Goal: Task Accomplishment & Management: Manage account settings

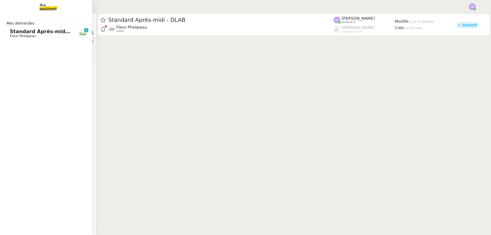
click at [58, 35] on span "Fleur Phelipeau" at bounding box center [41, 36] width 62 height 4
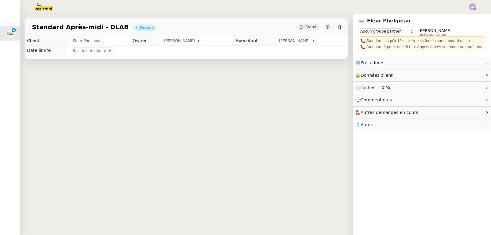
click at [214, 33] on div "Standard Après-midi - DLAB Ouvert Statut" at bounding box center [187, 27] width 324 height 18
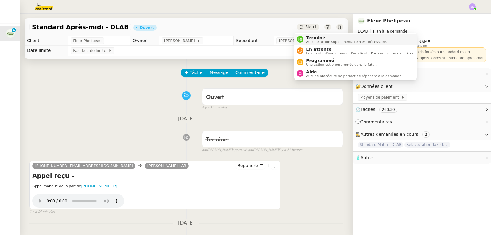
click at [312, 38] on span "Terminé" at bounding box center [346, 37] width 81 height 5
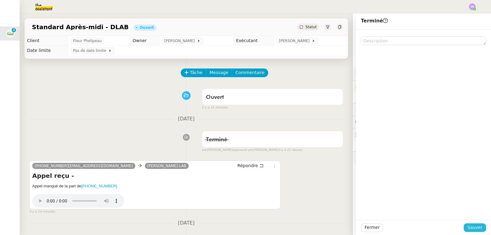
click at [477, 227] on span "Sauver" at bounding box center [475, 227] width 15 height 7
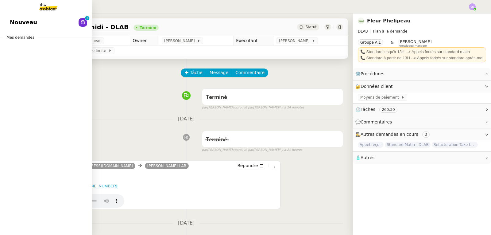
drag, startPoint x: 20, startPoint y: 25, endPoint x: 24, endPoint y: 25, distance: 4.0
click at [20, 25] on span "Nouveau" at bounding box center [23, 22] width 27 height 9
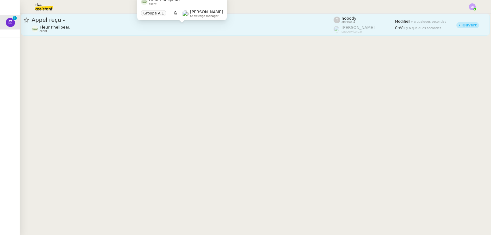
click at [210, 31] on div "Fleur Phelipeau client" at bounding box center [183, 29] width 302 height 8
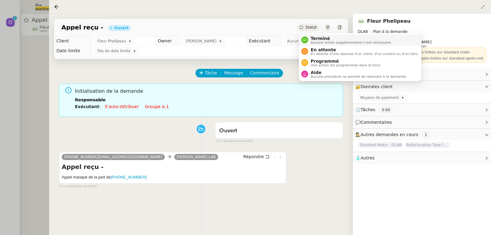
click at [319, 41] on span "Aucune action supplémentaire n'est nécessaire." at bounding box center [351, 42] width 81 height 3
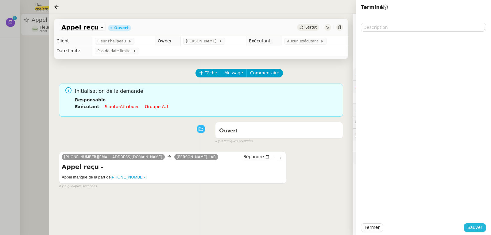
click at [472, 227] on span "Sauver" at bounding box center [475, 227] width 15 height 7
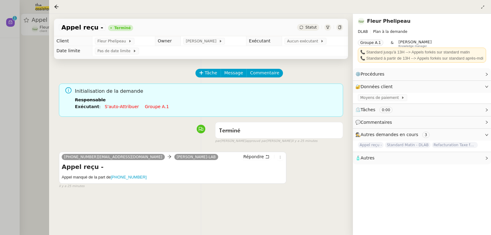
click at [31, 53] on div at bounding box center [245, 117] width 491 height 235
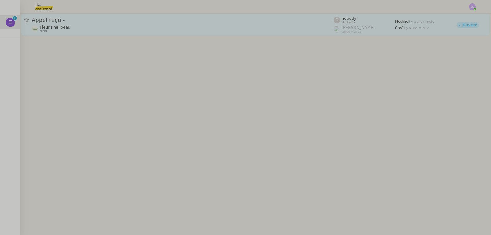
click at [81, 31] on div "Fleur Phelipeau client" at bounding box center [183, 29] width 302 height 8
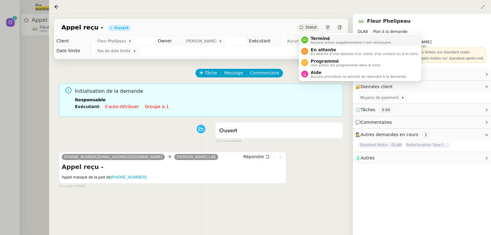
drag, startPoint x: 317, startPoint y: 37, endPoint x: 318, endPoint y: 43, distance: 6.2
click at [319, 37] on span "Terminé" at bounding box center [351, 38] width 81 height 5
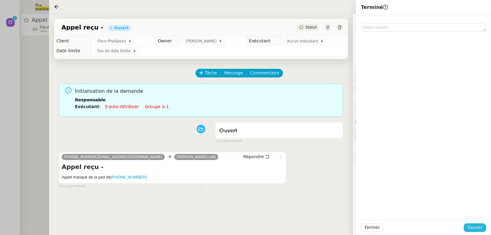
click at [477, 228] on span "Sauver" at bounding box center [475, 227] width 15 height 7
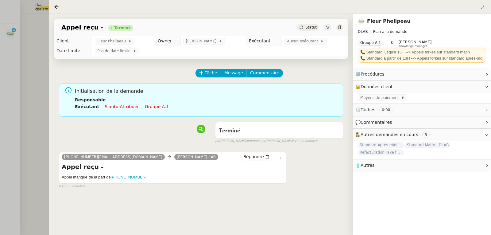
click at [33, 51] on div at bounding box center [245, 117] width 491 height 235
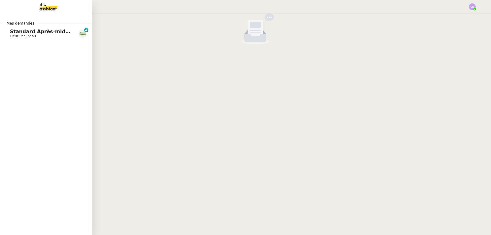
click at [18, 34] on span "Fleur Phelipeau" at bounding box center [23, 36] width 26 height 4
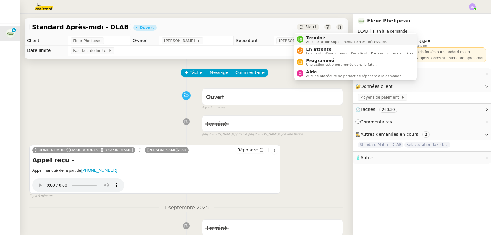
click at [308, 37] on span "Terminé" at bounding box center [346, 37] width 81 height 5
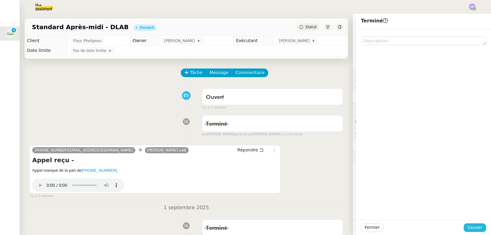
click at [466, 225] on button "Sauver" at bounding box center [475, 227] width 22 height 9
